Goal: Task Accomplishment & Management: Use online tool/utility

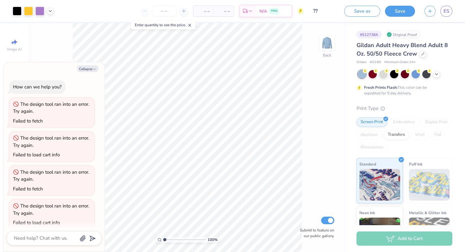
scroll to position [210, 0]
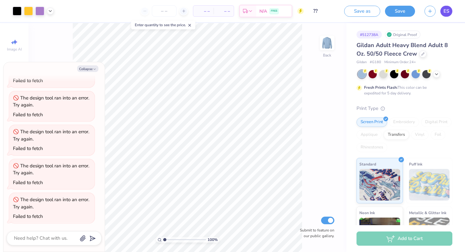
click at [449, 9] on span "ES" at bounding box center [447, 11] width 6 height 7
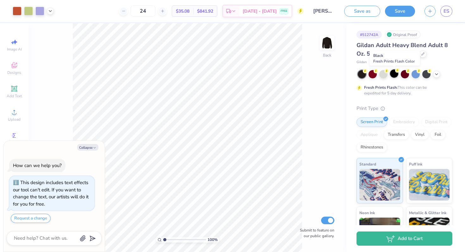
click at [395, 75] on div at bounding box center [394, 74] width 8 height 8
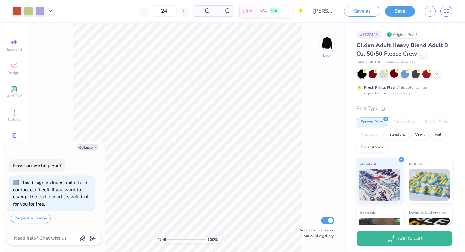
type textarea "x"
click at [50, 10] on icon at bounding box center [50, 10] width 5 height 5
click at [50, 10] on polyline at bounding box center [50, 10] width 3 height 1
click at [327, 11] on input "Erin Schulz : SUNY College at Geneseo" at bounding box center [323, 11] width 31 height 13
click at [330, 11] on input "Erin Schulz : SUNY College at Geneseo" at bounding box center [323, 11] width 31 height 13
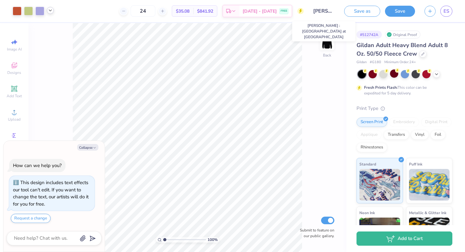
click at [330, 11] on input "Erin Schulz : SUNY College at Geneseo" at bounding box center [323, 11] width 31 height 13
click at [398, 8] on button "Save" at bounding box center [400, 10] width 30 height 11
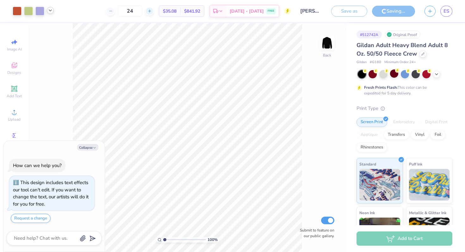
click at [152, 12] on icon at bounding box center [149, 11] width 4 height 4
type input "26"
type textarea "x"
click at [152, 12] on icon at bounding box center [149, 11] width 4 height 4
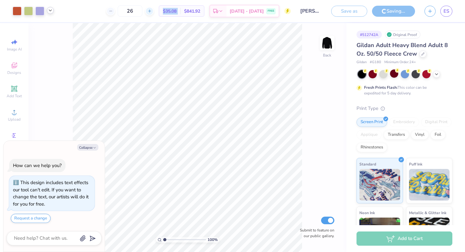
type input "27"
type textarea "x"
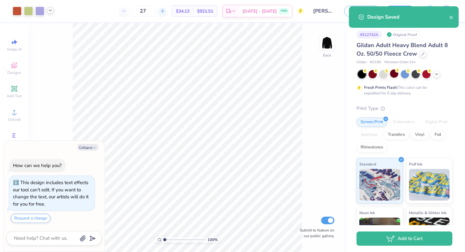
click at [167, 10] on div at bounding box center [162, 11] width 9 height 9
click at [175, 10] on input "29" at bounding box center [164, 10] width 25 height 11
click at [165, 10] on icon at bounding box center [162, 11] width 4 height 4
type input "30"
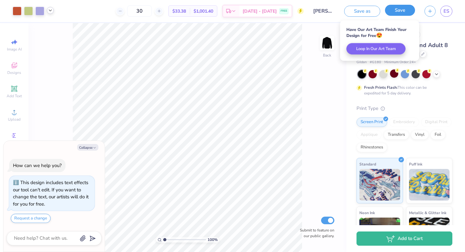
click at [408, 14] on button "Save" at bounding box center [400, 10] width 30 height 11
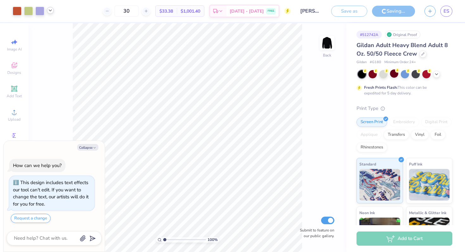
type textarea "x"
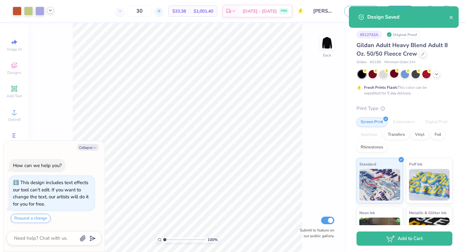
click at [163, 12] on div at bounding box center [159, 11] width 9 height 9
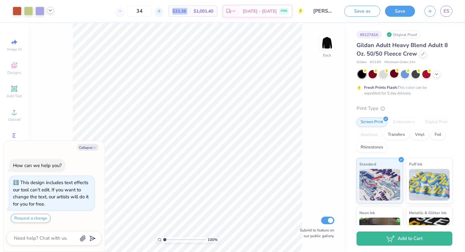
click at [163, 12] on div at bounding box center [159, 11] width 9 height 9
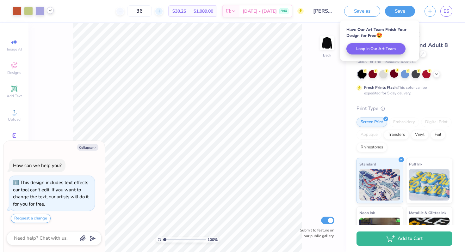
click at [161, 12] on icon at bounding box center [159, 11] width 4 height 4
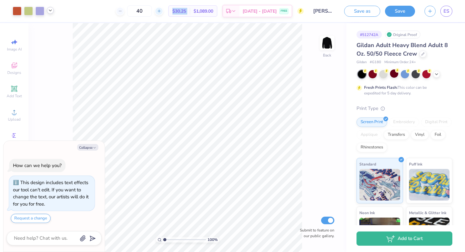
click at [161, 12] on icon at bounding box center [159, 11] width 4 height 4
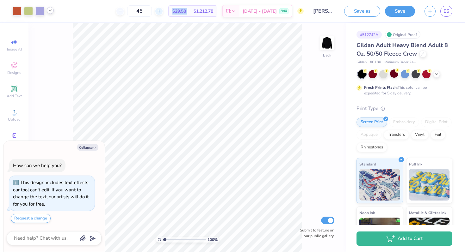
click at [161, 12] on icon at bounding box center [159, 11] width 4 height 4
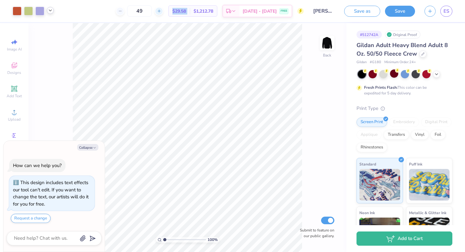
type input "50"
click at [448, 14] on span "ES" at bounding box center [447, 11] width 6 height 7
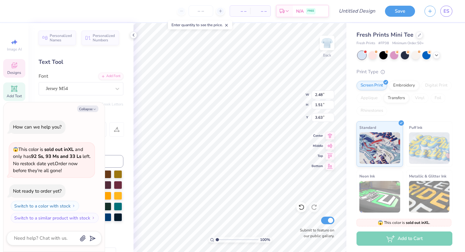
scroll to position [5, 1]
type textarea "x"
type textarea "AEHI"
type textarea "x"
type textarea "AHI"
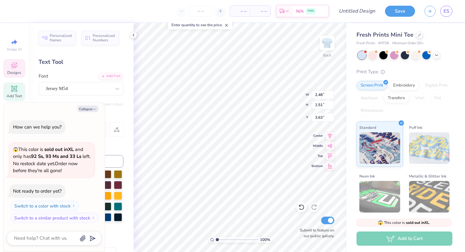
type textarea "x"
type textarea "HI"
type textarea "x"
type textarea "HIP"
type textarea "x"
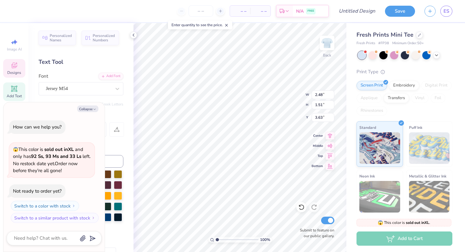
type textarea "HIPs"
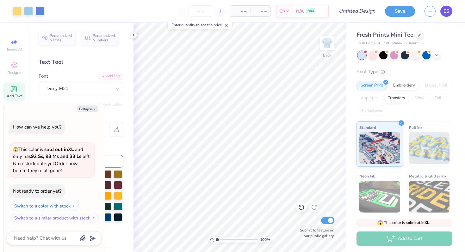
click at [447, 13] on span "ES" at bounding box center [447, 11] width 6 height 7
type textarea "x"
